Goal: Check status

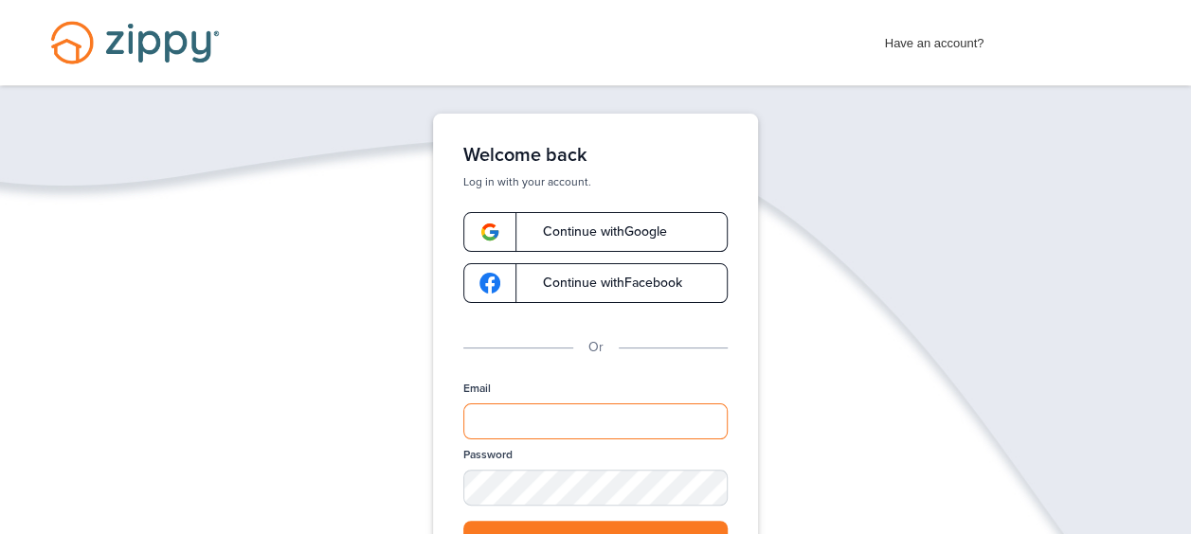
click at [497, 408] on input "Email" at bounding box center [595, 422] width 264 height 36
type input "**********"
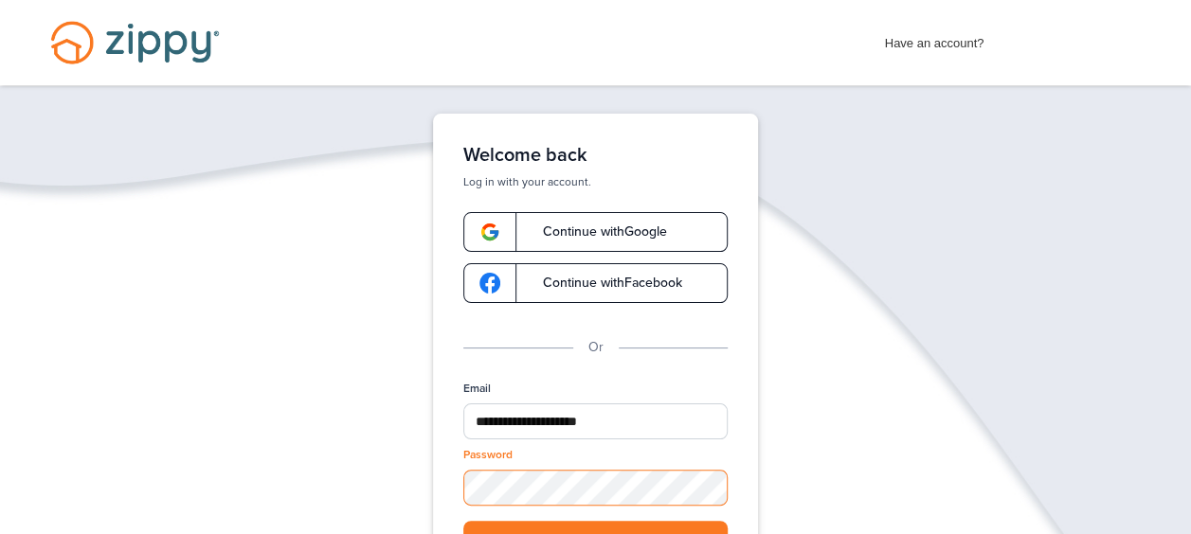
click at [544, 516] on div "Password" at bounding box center [595, 483] width 264 height 73
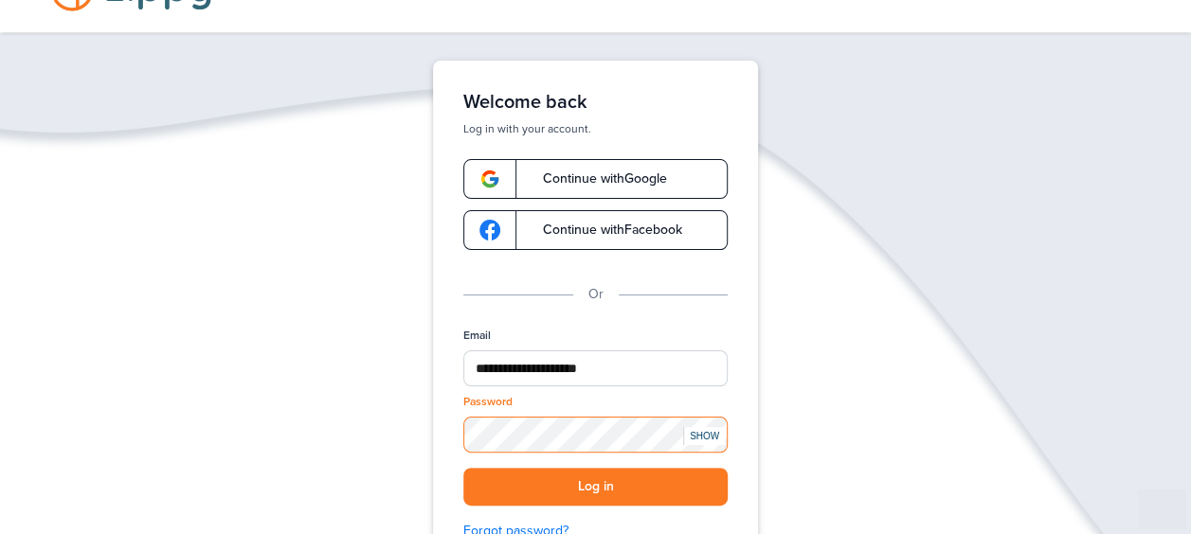
scroll to position [279, 0]
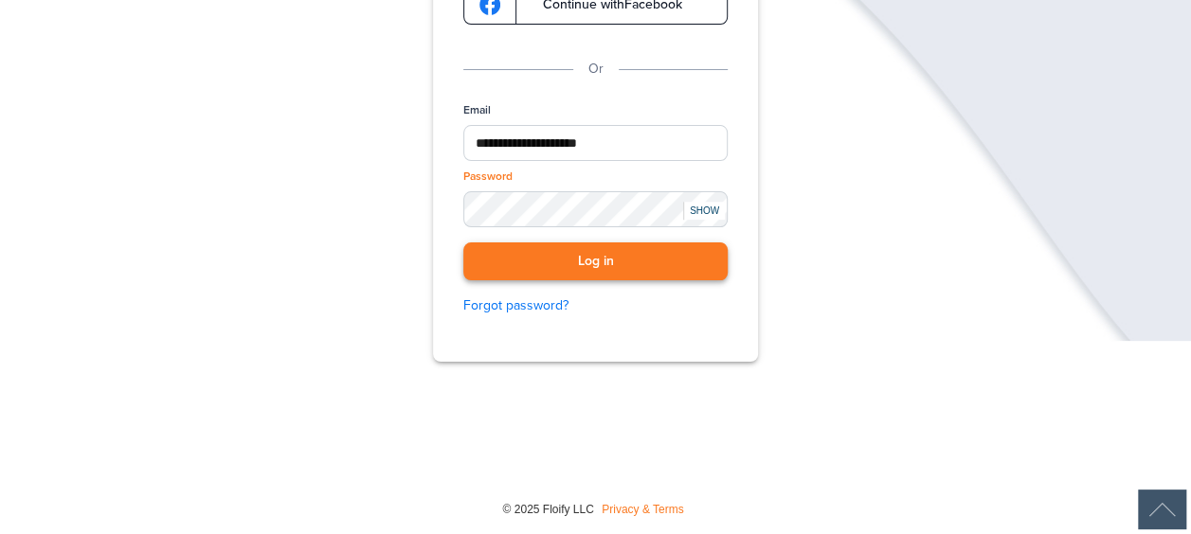
click at [518, 261] on button "Log in" at bounding box center [595, 262] width 264 height 39
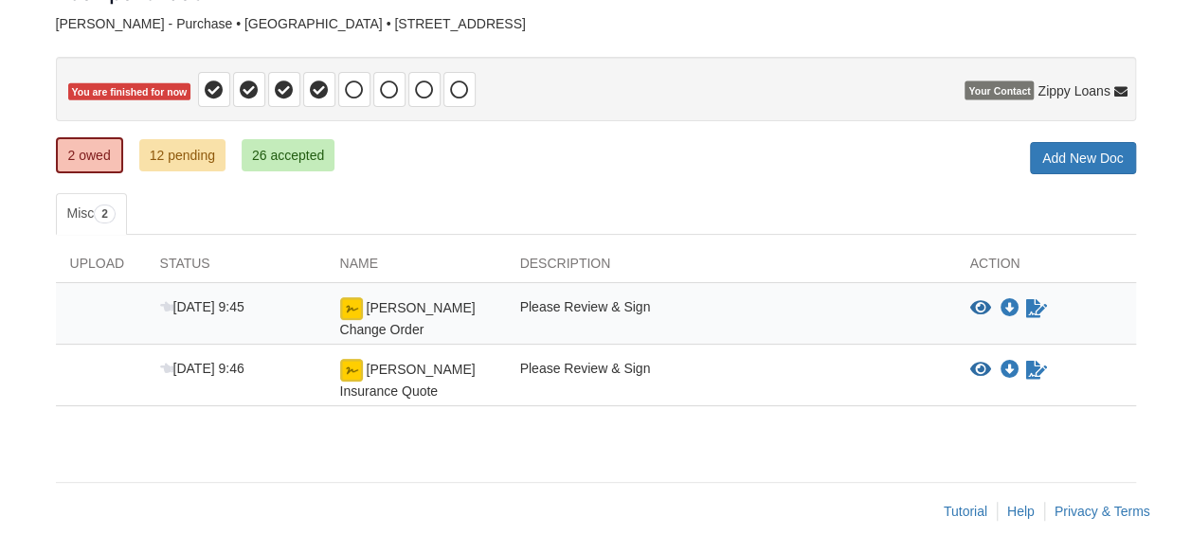
scroll to position [135, 0]
click at [189, 158] on link "12 pending" at bounding box center [182, 155] width 86 height 32
